Goal: Task Accomplishment & Management: Manage account settings

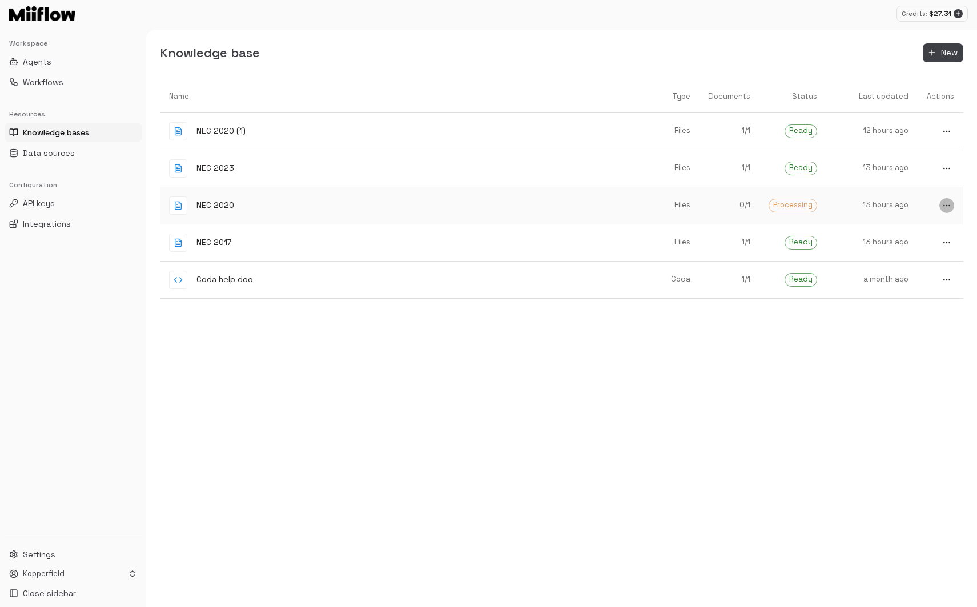
click at [946, 136] on icon "more" at bounding box center [946, 131] width 9 height 9
click at [665, 397] on div at bounding box center [488, 303] width 977 height 607
click at [942, 136] on icon "more" at bounding box center [946, 131] width 9 height 9
click at [926, 248] on div at bounding box center [916, 245] width 21 height 14
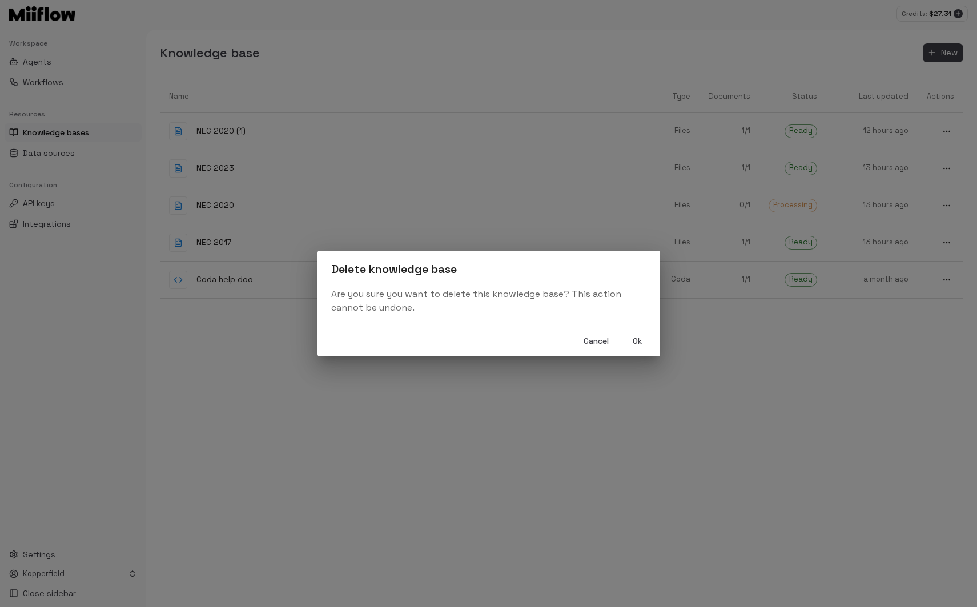
click at [639, 344] on button "Ok" at bounding box center [637, 341] width 37 height 21
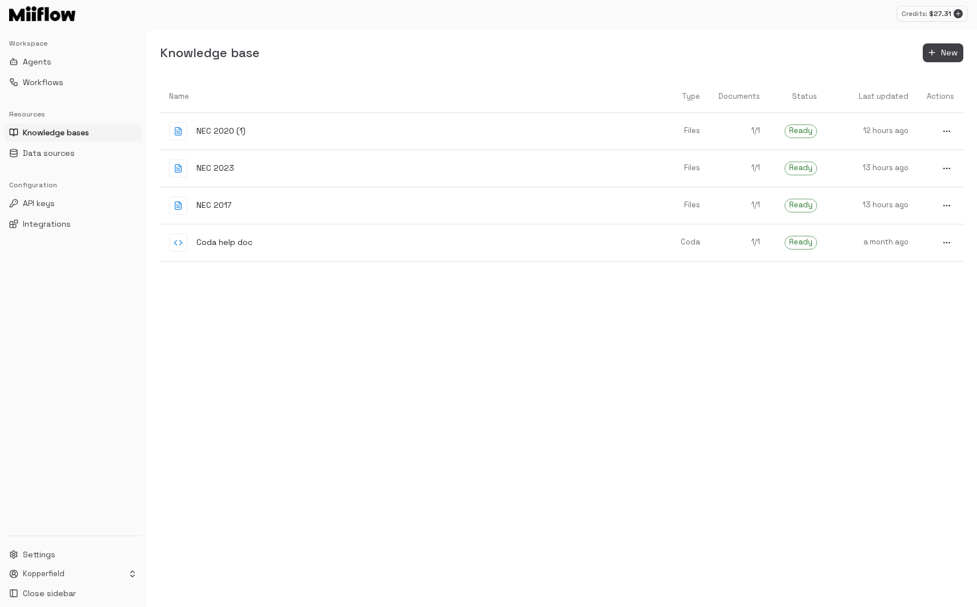
click at [736, 385] on div "Name Type Documents Status Last updated Actions NEC 2020 (1) Files 1 / 1 Ready …" at bounding box center [561, 343] width 803 height 527
click at [784, 480] on div "Name Type Documents Status Last updated Actions NEC 2020 (1) Files 1 / 1 Ready …" at bounding box center [561, 343] width 803 height 527
